Goal: Obtain resource: Download file/media

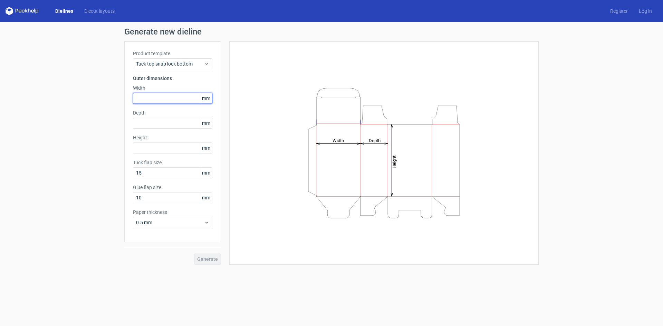
click at [181, 98] on input "text" at bounding box center [172, 98] width 79 height 11
paste input "850"
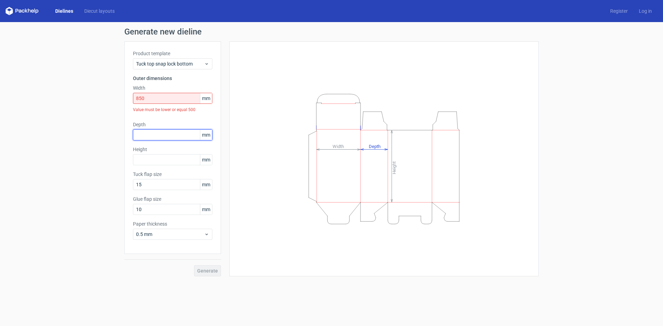
click at [176, 123] on div "Depth mm" at bounding box center [172, 130] width 79 height 19
click at [174, 99] on input "850" at bounding box center [172, 98] width 79 height 11
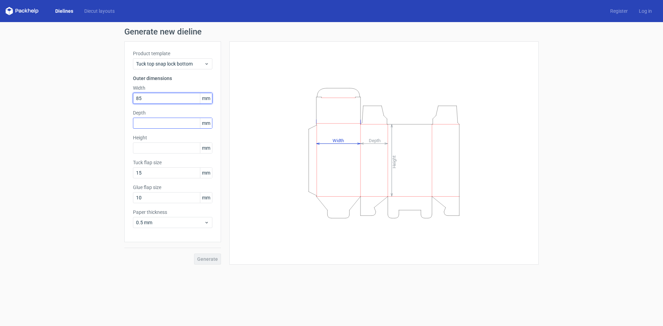
type input "85"
click at [171, 125] on input "text" at bounding box center [172, 123] width 79 height 11
click at [366, 133] on icon "Height Depth Width" at bounding box center [384, 153] width 207 height 138
click at [155, 119] on input "text" at bounding box center [172, 123] width 79 height 11
type input "51"
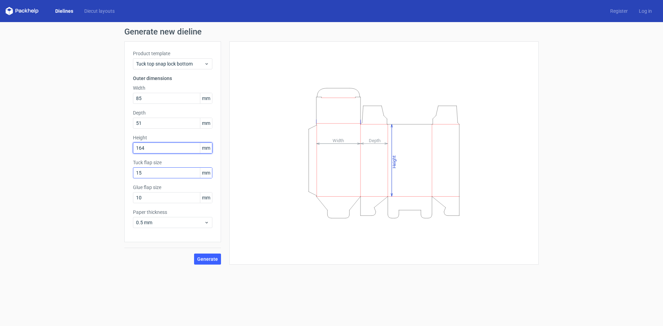
type input "164"
click at [177, 176] on input "15" at bounding box center [172, 173] width 79 height 11
click at [153, 172] on input "15" at bounding box center [172, 173] width 79 height 11
click at [154, 168] on input "15" at bounding box center [172, 173] width 79 height 11
drag, startPoint x: 154, startPoint y: 168, endPoint x: 82, endPoint y: 168, distance: 72.6
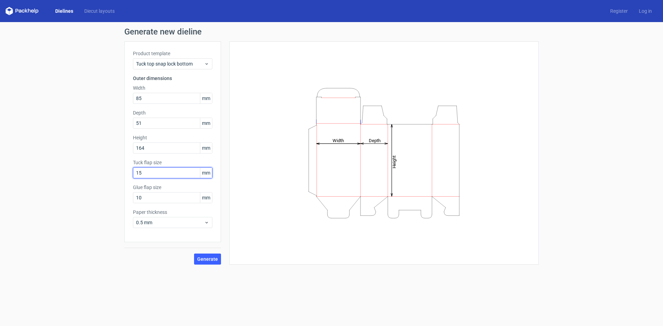
click at [82, 168] on div "Generate new dieline Product template Tuck top snap lock bottom Outer dimension…" at bounding box center [331, 146] width 663 height 248
type input "30"
click at [176, 201] on input "10" at bounding box center [172, 197] width 79 height 11
drag, startPoint x: 176, startPoint y: 200, endPoint x: 60, endPoint y: 178, distance: 117.4
click at [57, 178] on div "Generate new dieline Product template Tuck top snap lock bottom Outer dimension…" at bounding box center [331, 146] width 663 height 248
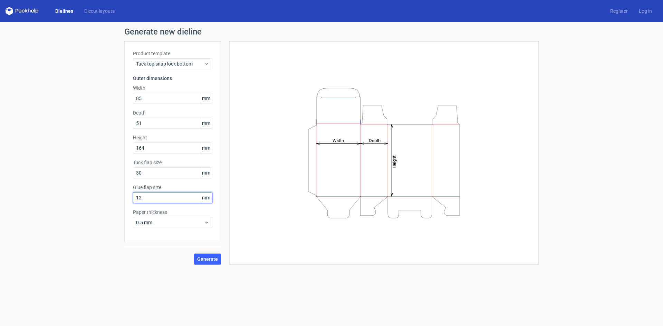
type input "12"
click at [171, 222] on span "0.5 mm" at bounding box center [170, 222] width 68 height 7
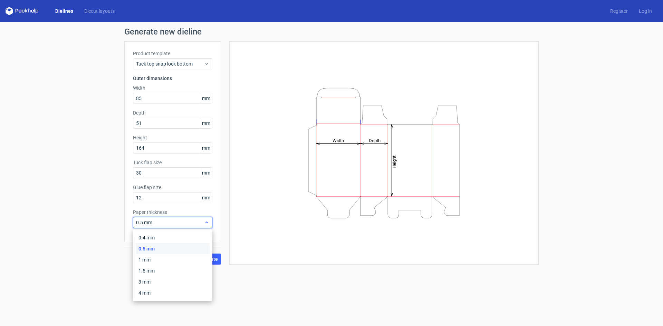
click at [172, 222] on span "0.5 mm" at bounding box center [170, 222] width 68 height 7
click at [160, 280] on div "3 mm" at bounding box center [173, 282] width 74 height 11
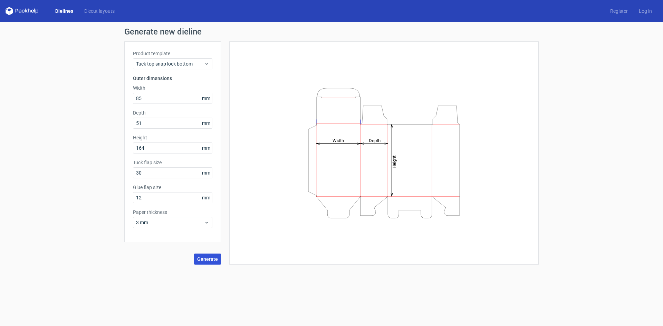
click at [204, 259] on span "Generate" at bounding box center [207, 259] width 21 height 5
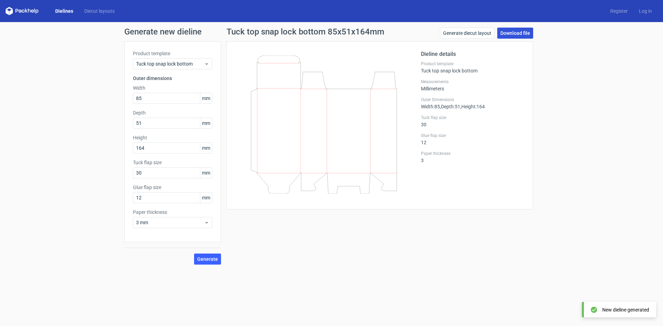
click at [522, 34] on link "Download file" at bounding box center [516, 33] width 36 height 11
